Goal: Task Accomplishment & Management: Manage account settings

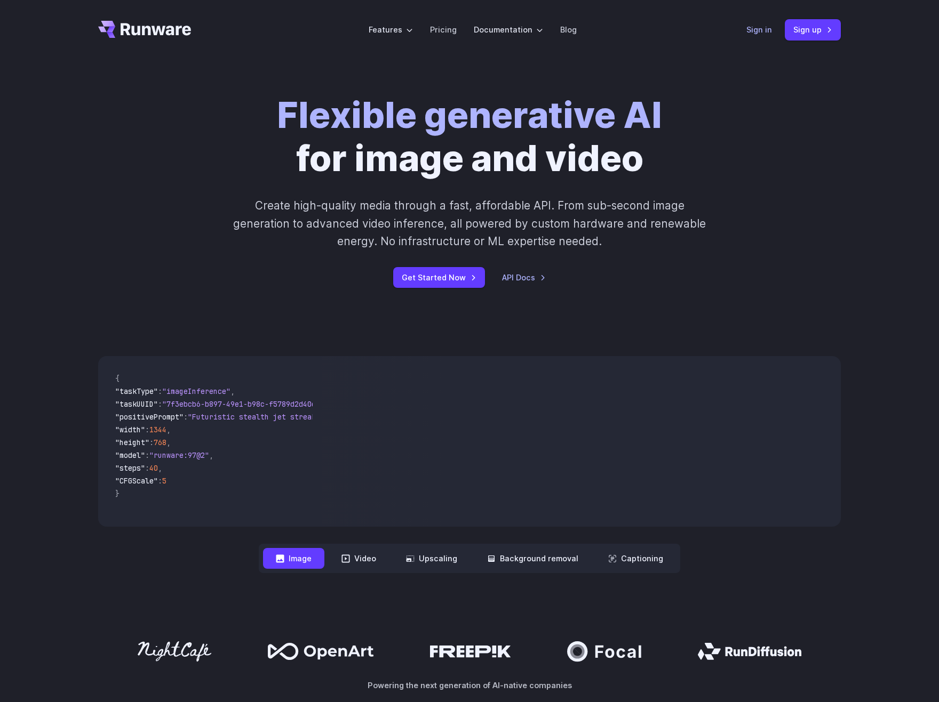
click at [678, 33] on link "Sign in" at bounding box center [759, 29] width 26 height 12
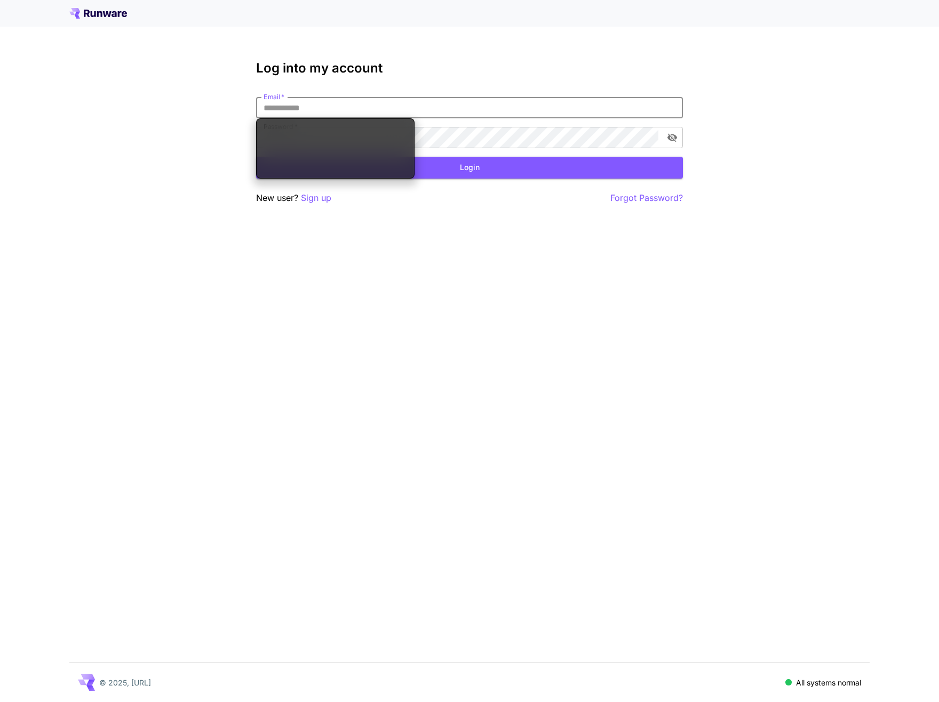
click at [321, 107] on input "Email   *" at bounding box center [469, 107] width 427 height 21
type input "**********"
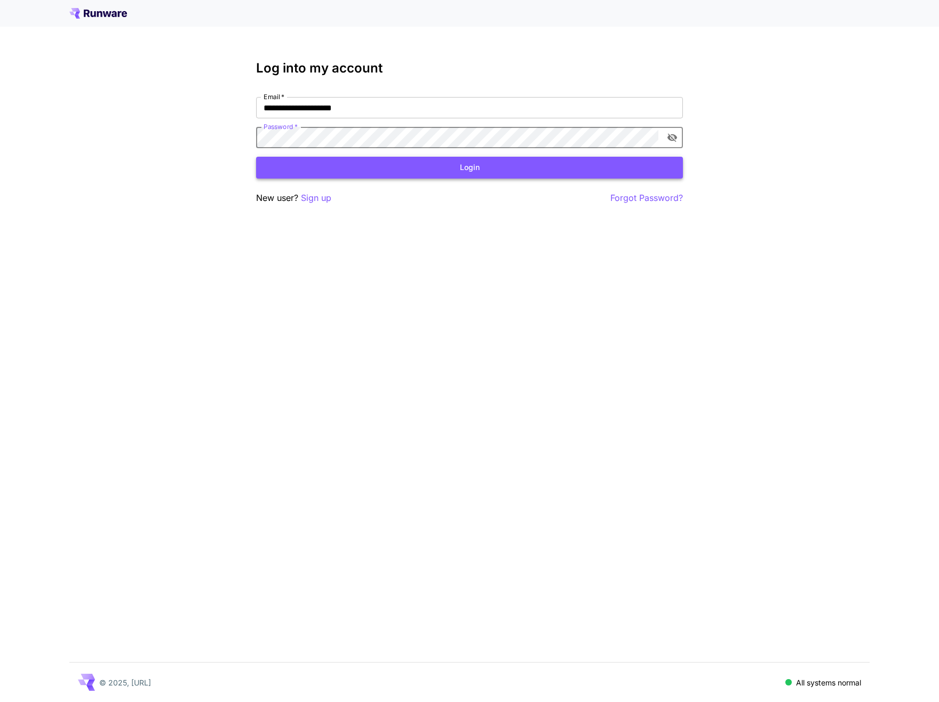
click at [526, 166] on button "Login" at bounding box center [469, 168] width 427 height 22
